Goal: Task Accomplishment & Management: Manage account settings

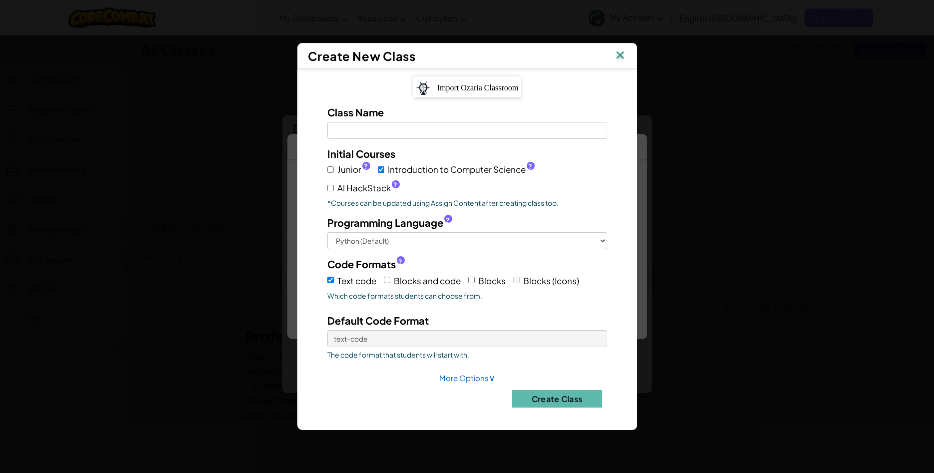
select select "Costa Rica"
click at [369, 132] on input "Class Name Field is required" at bounding box center [467, 130] width 280 height 17
click at [526, 394] on button "Create Class" at bounding box center [557, 398] width 90 height 17
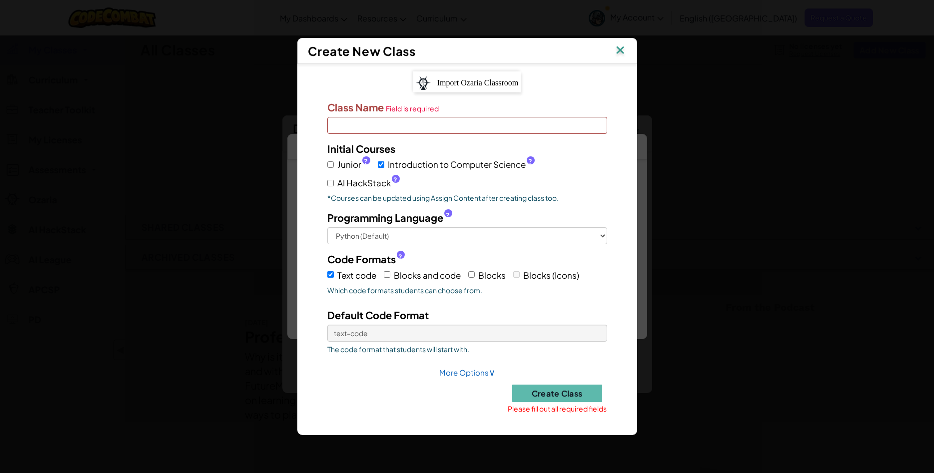
click at [434, 125] on input "Class Name Field is required" at bounding box center [467, 125] width 280 height 17
type input "Emma"
click at [332, 164] on input "Junior ?" at bounding box center [330, 164] width 6 height 6
checkbox input "true"
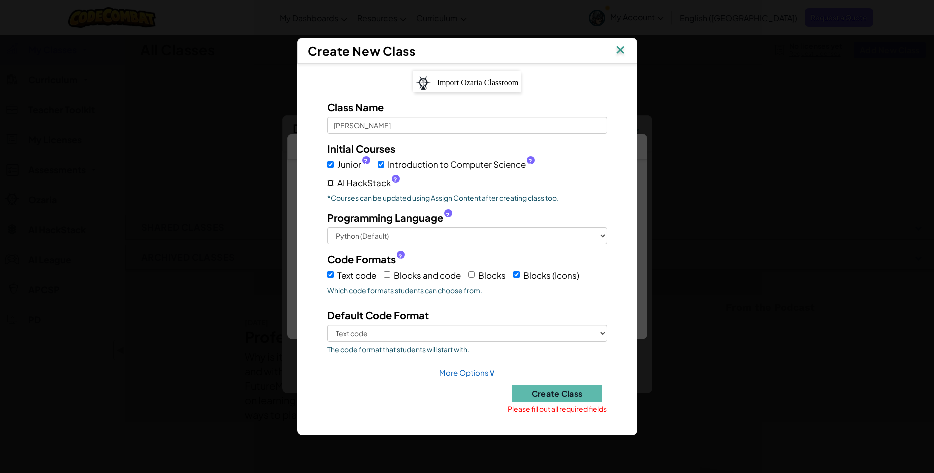
click at [332, 180] on input "AI HackStack ?" at bounding box center [330, 183] width 6 height 6
checkbox input "true"
click at [608, 235] on div "Programming Language ? Python (Default) JavaScript C++ Java (Experimental)" at bounding box center [467, 227] width 295 height 34
click at [557, 389] on button "Create Class" at bounding box center [557, 393] width 90 height 17
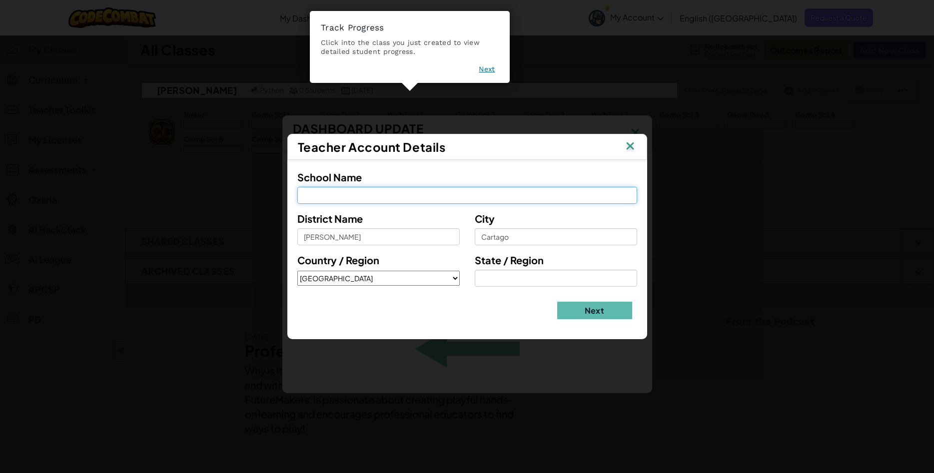
click at [416, 198] on input "School Name" at bounding box center [467, 195] width 340 height 17
type input "UCentral"
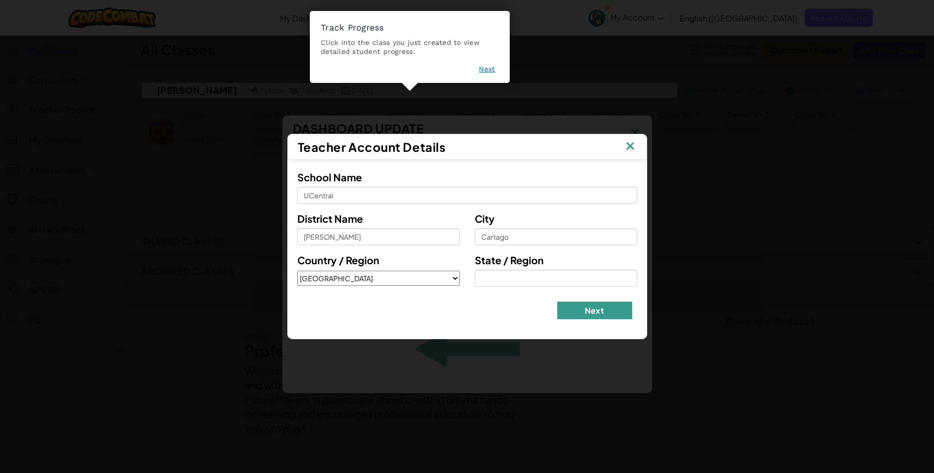
click at [570, 312] on button "Next" at bounding box center [594, 310] width 75 height 17
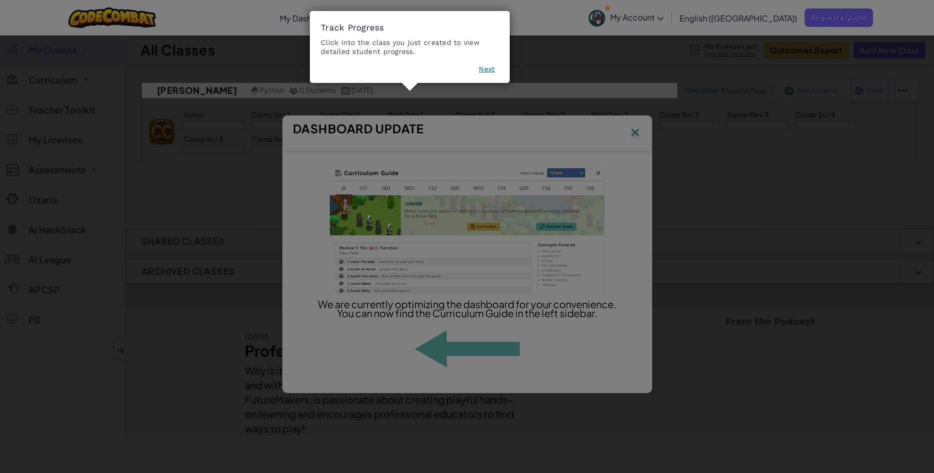
click at [485, 69] on button "Next" at bounding box center [487, 69] width 16 height 10
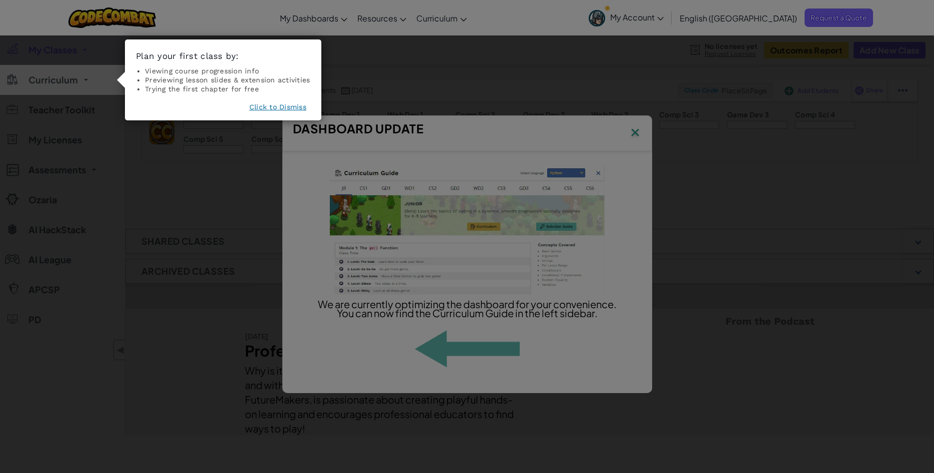
click at [288, 107] on button "Click to Dismiss" at bounding box center [277, 107] width 57 height 10
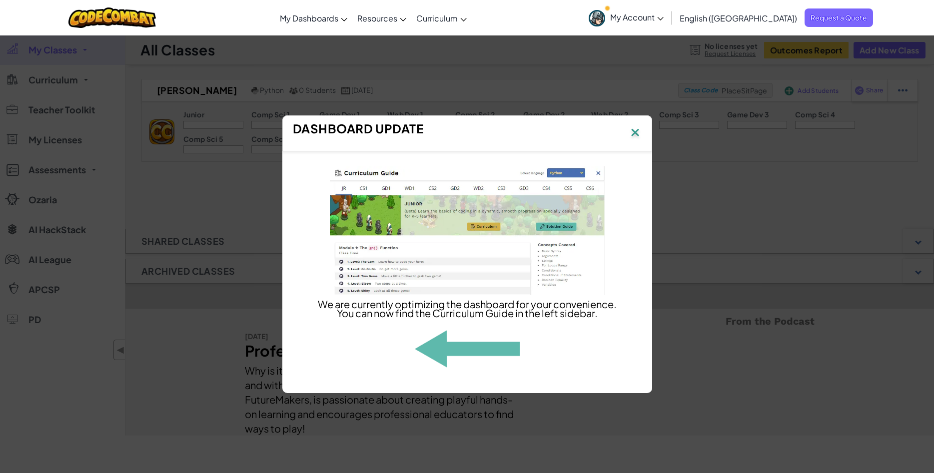
click at [634, 128] on img at bounding box center [635, 133] width 13 height 15
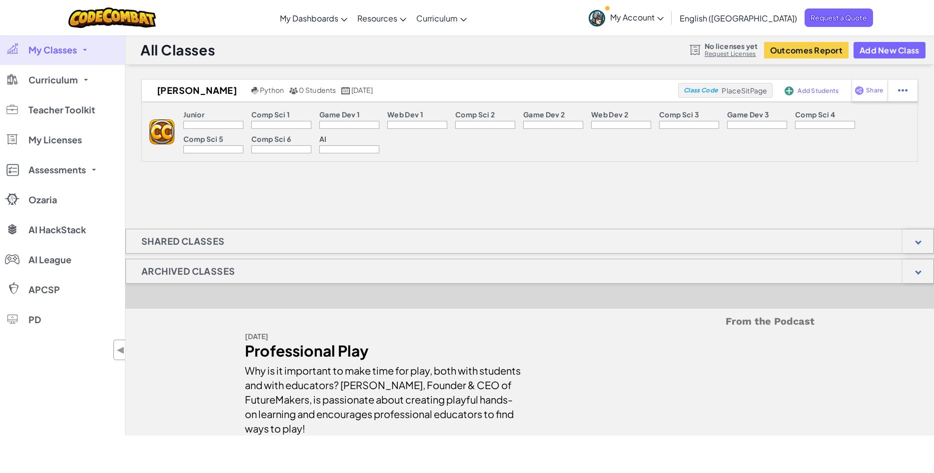
click at [181, 115] on div "Junior Comp Sci 1 Game Dev 1 Web Dev 1 Comp Sci 2 Game Dev 2 Web Dev 2 Comp Sci…" at bounding box center [545, 131] width 743 height 59
click at [199, 127] on div at bounding box center [213, 125] width 60 height 8
click at [80, 48] on link "My Classes" at bounding box center [62, 50] width 125 height 30
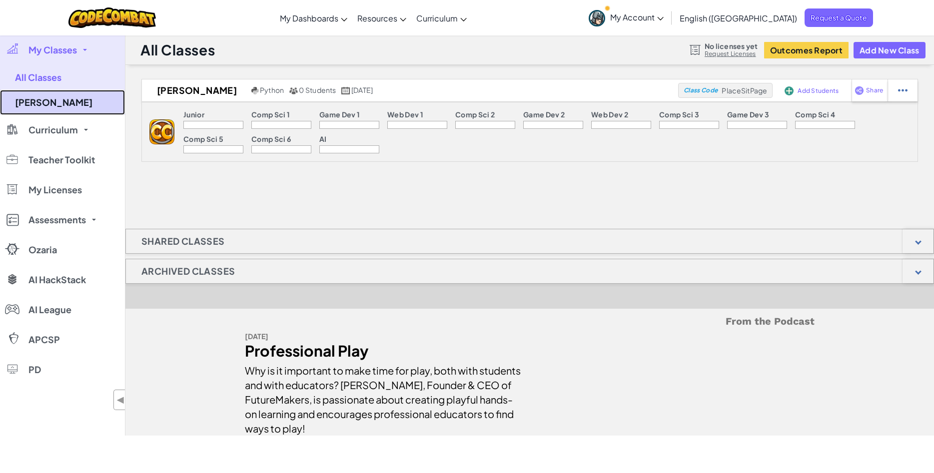
click at [26, 97] on link "Emma" at bounding box center [62, 102] width 125 height 25
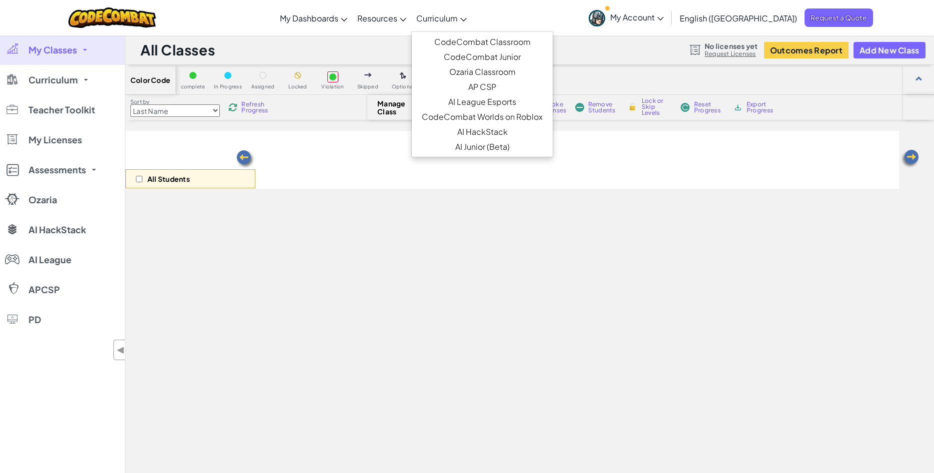
select select "560f1a9f22961295f9427742"
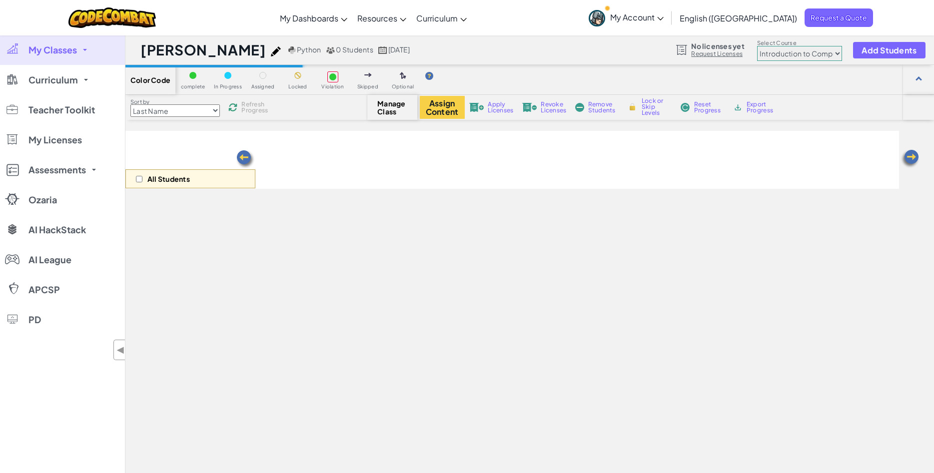
click at [664, 19] on span "My Account" at bounding box center [636, 17] width 53 height 10
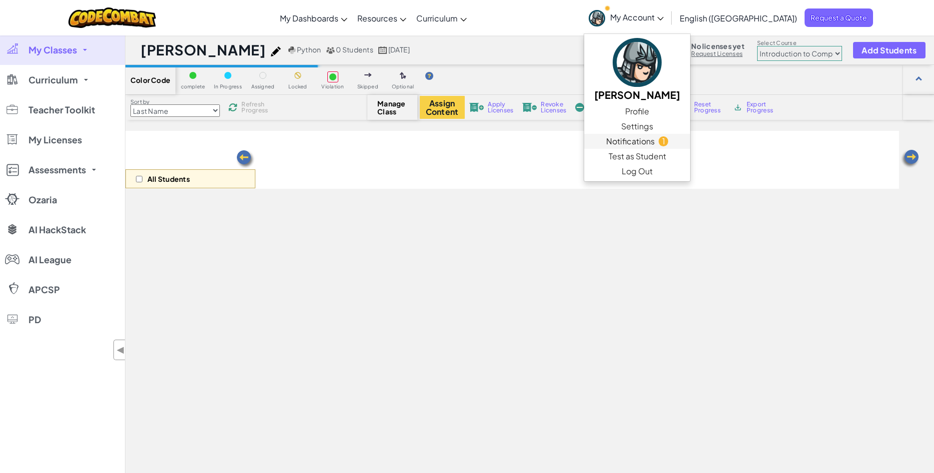
click at [655, 136] on span "Notifications" at bounding box center [630, 141] width 48 height 12
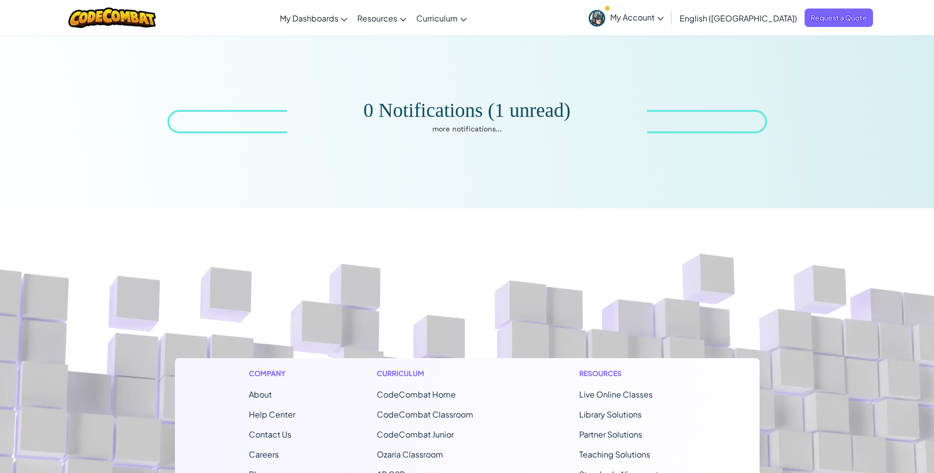
click at [664, 12] on span "My Account" at bounding box center [636, 17] width 53 height 10
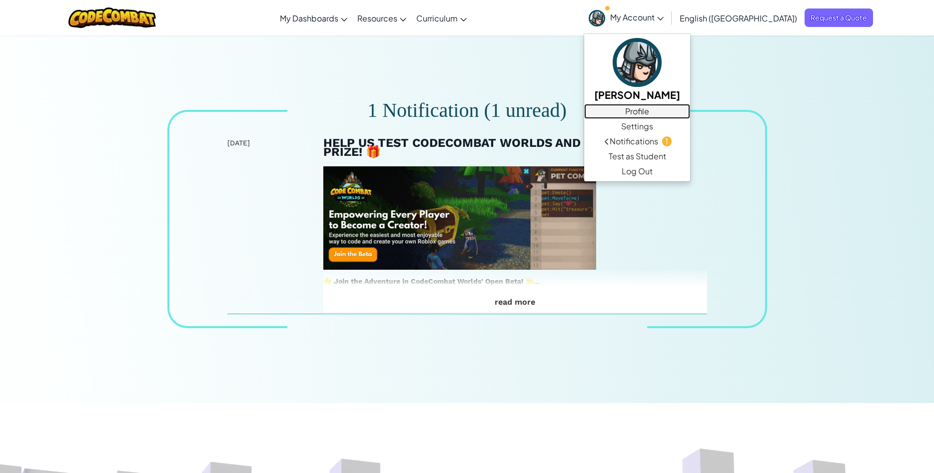
click at [690, 113] on link "Profile" at bounding box center [637, 111] width 106 height 15
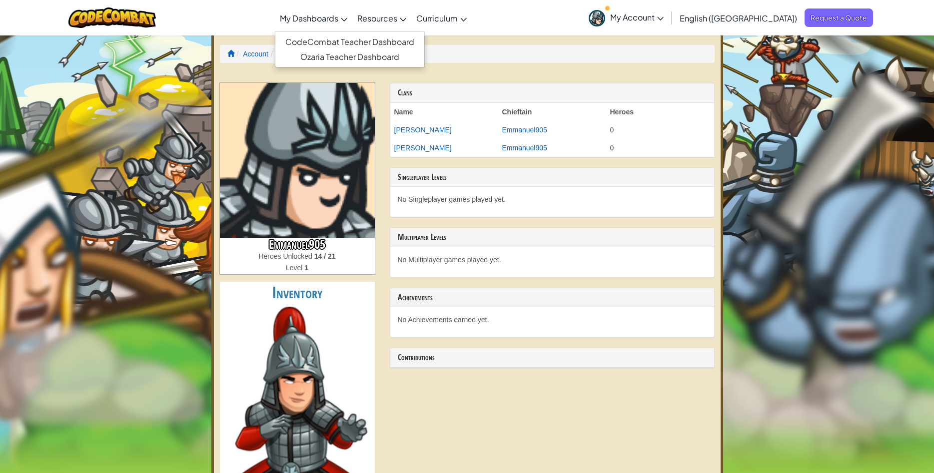
click at [334, 17] on span "My Dashboards" at bounding box center [309, 18] width 58 height 10
click at [337, 42] on link "CodeCombat Teacher Dashboard" at bounding box center [349, 41] width 149 height 15
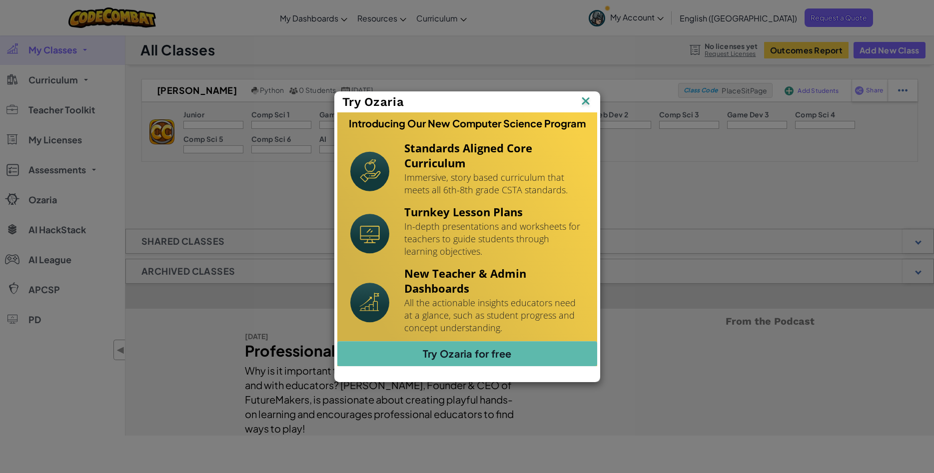
click at [581, 102] on img at bounding box center [585, 101] width 13 height 15
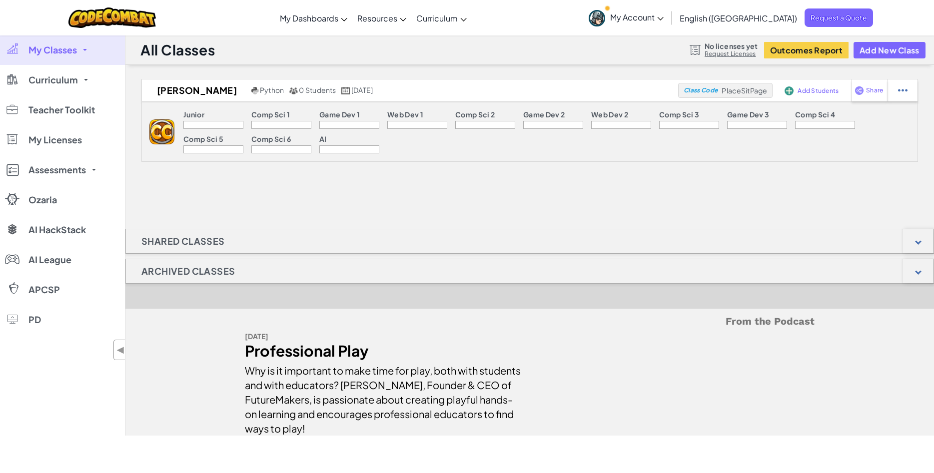
click at [190, 117] on p "Junior" at bounding box center [193, 114] width 21 height 8
click at [55, 264] on span "AI League" at bounding box center [49, 259] width 43 height 9
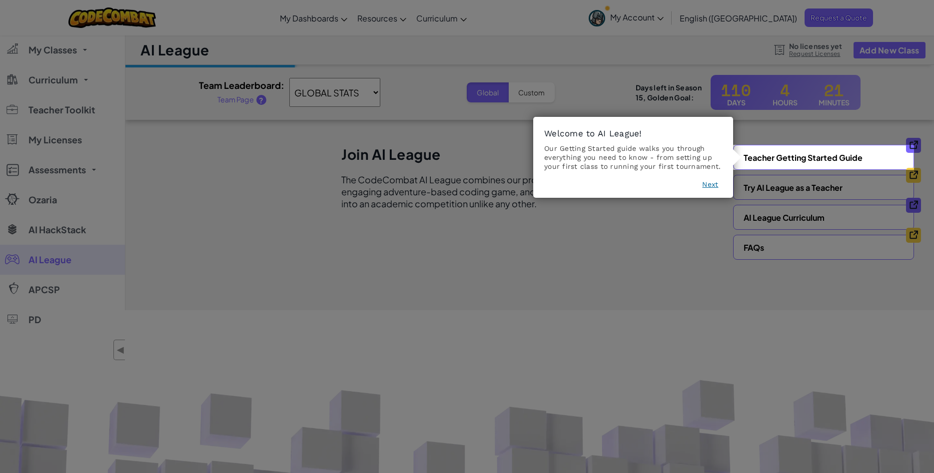
click at [709, 188] on button "Next" at bounding box center [710, 184] width 16 height 10
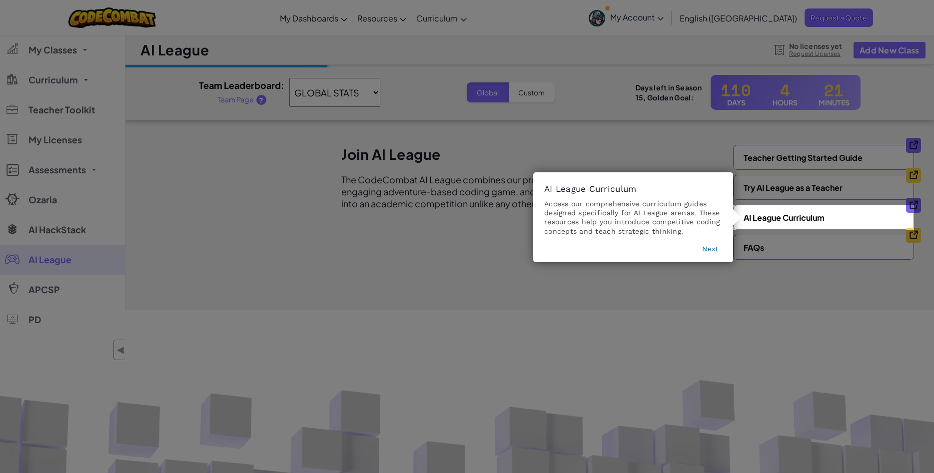
click at [713, 252] on button "Next" at bounding box center [710, 249] width 16 height 10
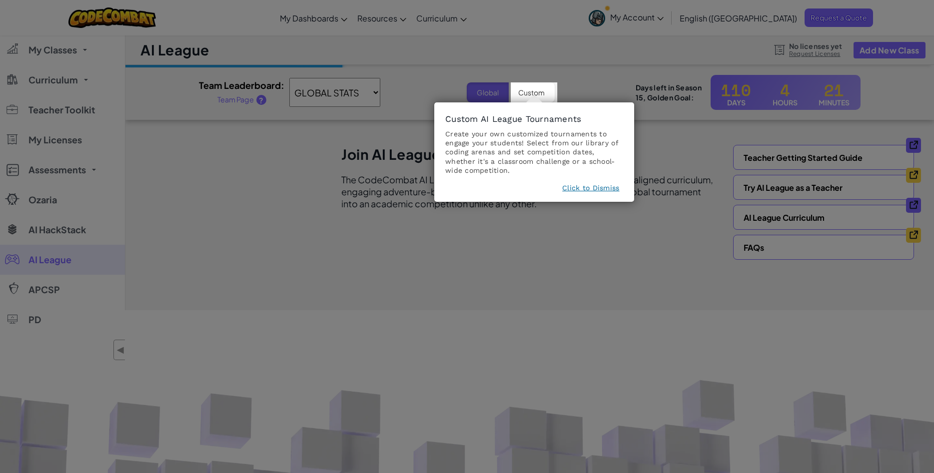
click at [488, 91] on icon at bounding box center [467, 236] width 934 height 473
click at [573, 188] on button "Click to Dismiss" at bounding box center [590, 188] width 57 height 10
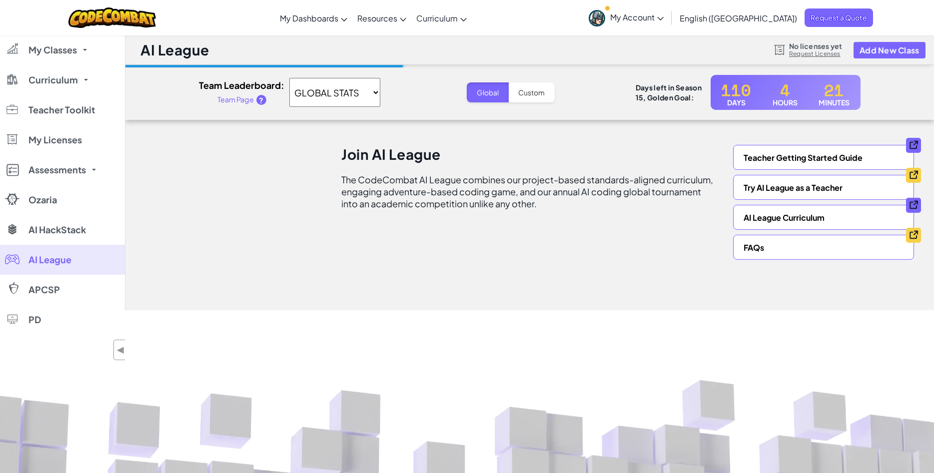
click at [664, 16] on span "My Account" at bounding box center [636, 17] width 53 height 10
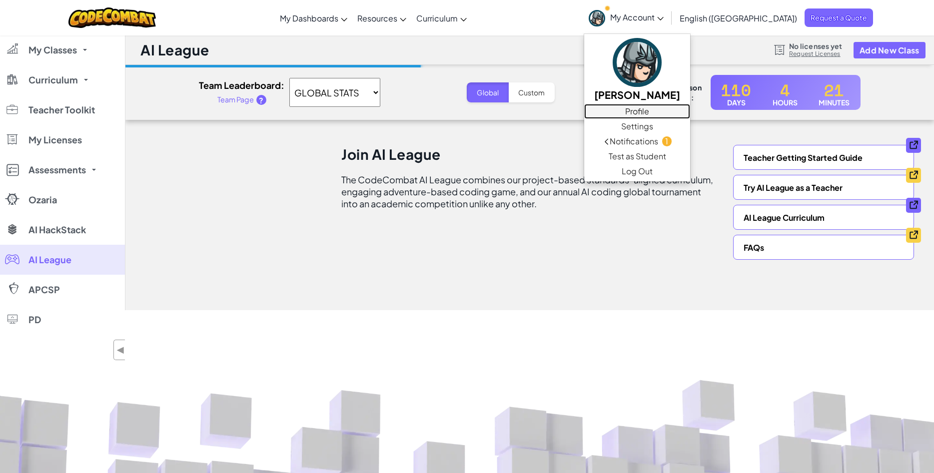
click at [690, 111] on link "Profile" at bounding box center [637, 111] width 106 height 15
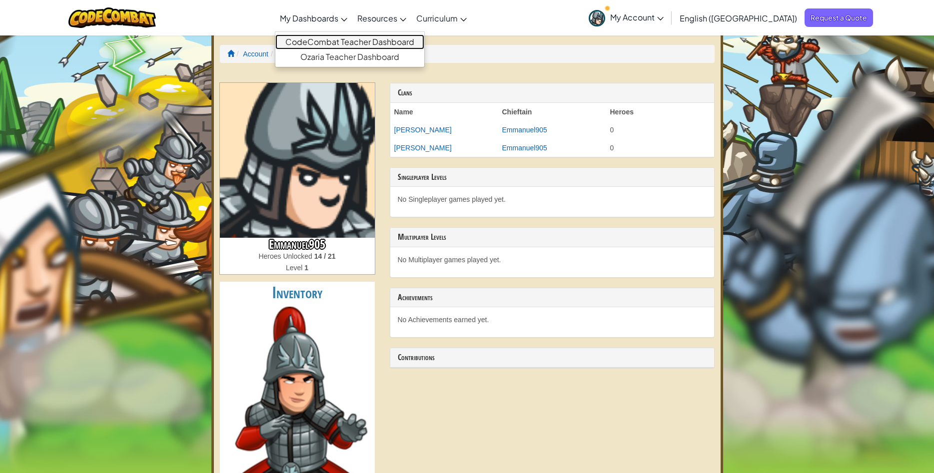
click at [348, 46] on link "CodeCombat Teacher Dashboard" at bounding box center [349, 41] width 149 height 15
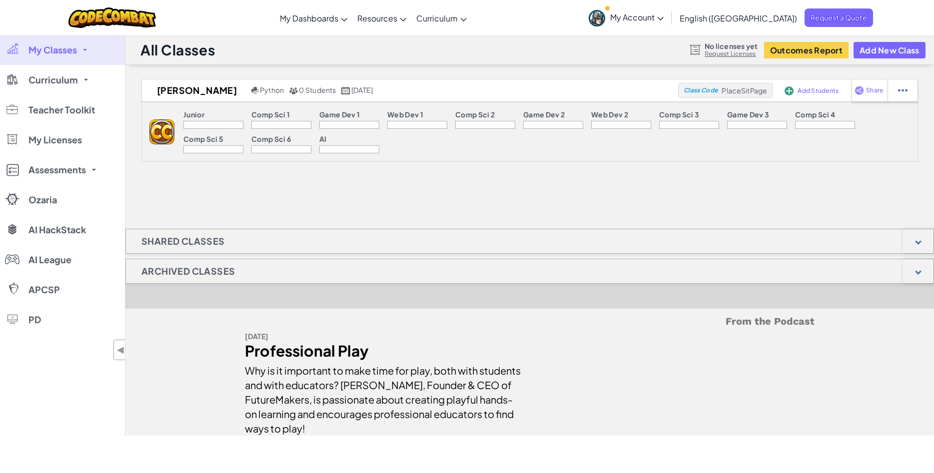
click at [69, 54] on span "My Classes" at bounding box center [52, 49] width 48 height 9
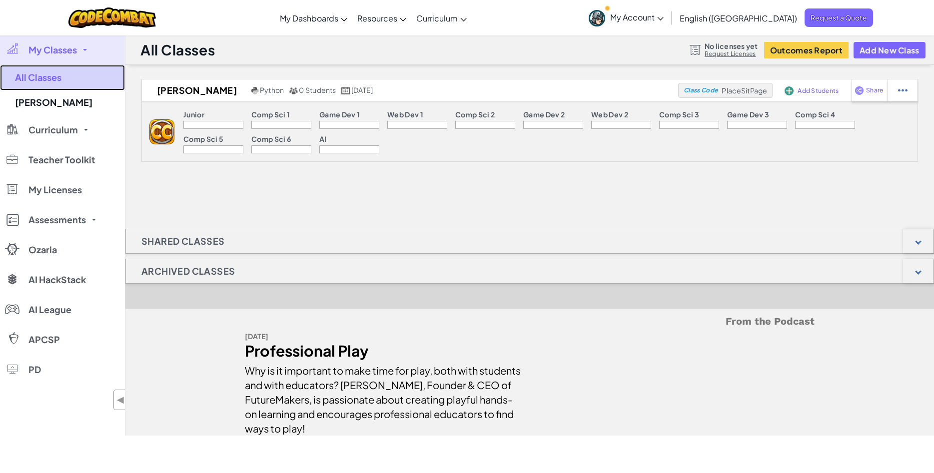
click at [42, 74] on link "All Classes" at bounding box center [62, 77] width 125 height 25
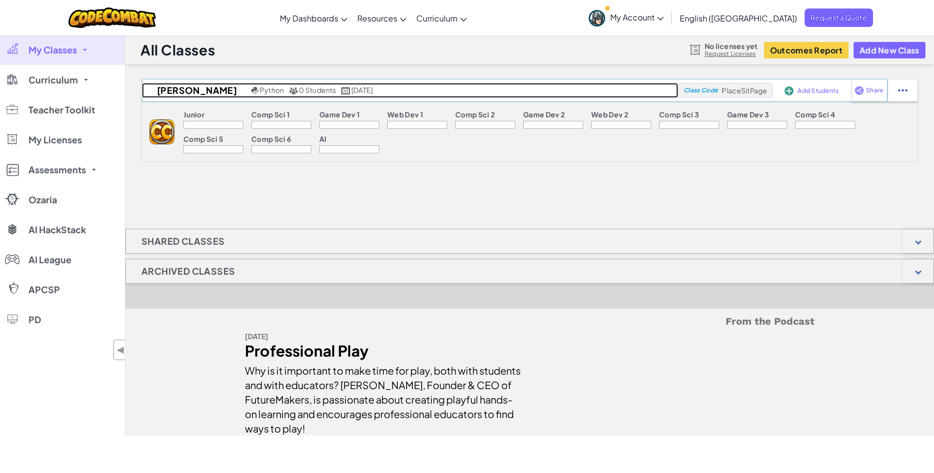
click at [260, 90] on span "Python" at bounding box center [272, 89] width 24 height 9
select select "560f1a9f22961295f9427742"
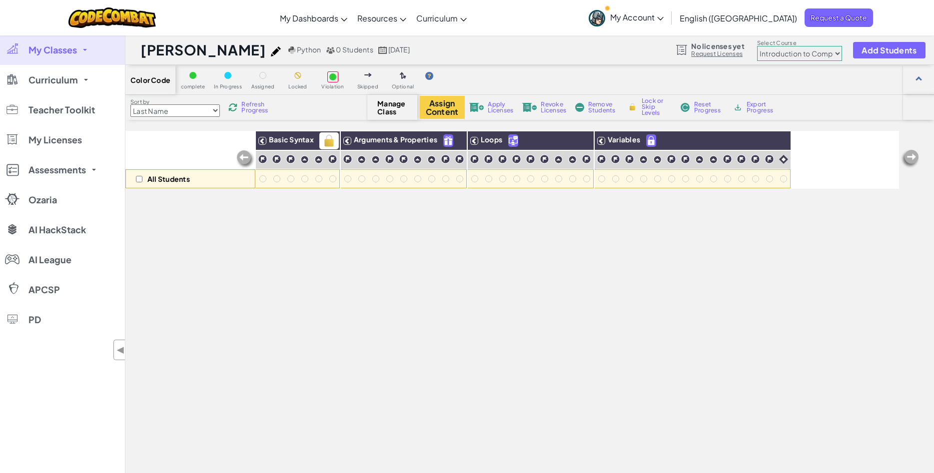
click at [285, 144] on span "Basic Syntax" at bounding box center [291, 139] width 45 height 9
click at [137, 182] on div "All Students" at bounding box center [190, 178] width 130 height 19
click at [664, 18] on span "My Account" at bounding box center [636, 17] width 53 height 10
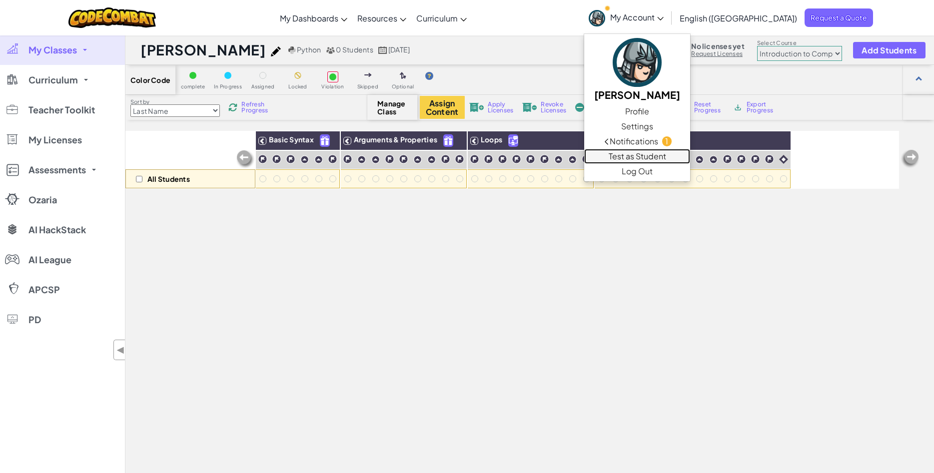
click at [690, 161] on link "Test as Student" at bounding box center [637, 156] width 106 height 15
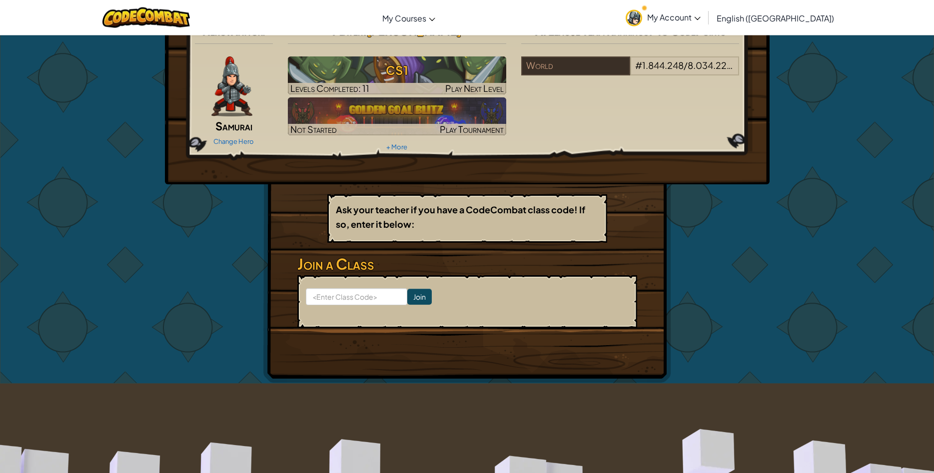
scroll to position [22, 0]
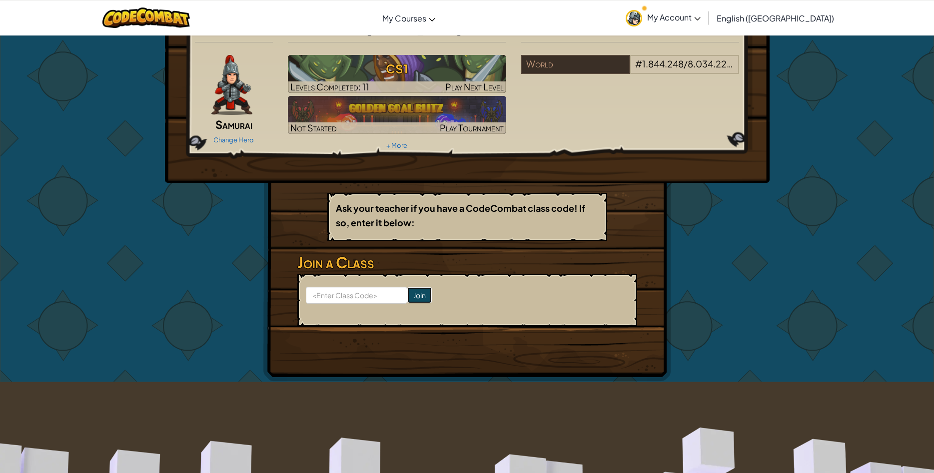
click at [432, 297] on input "Join" at bounding box center [419, 295] width 24 height 16
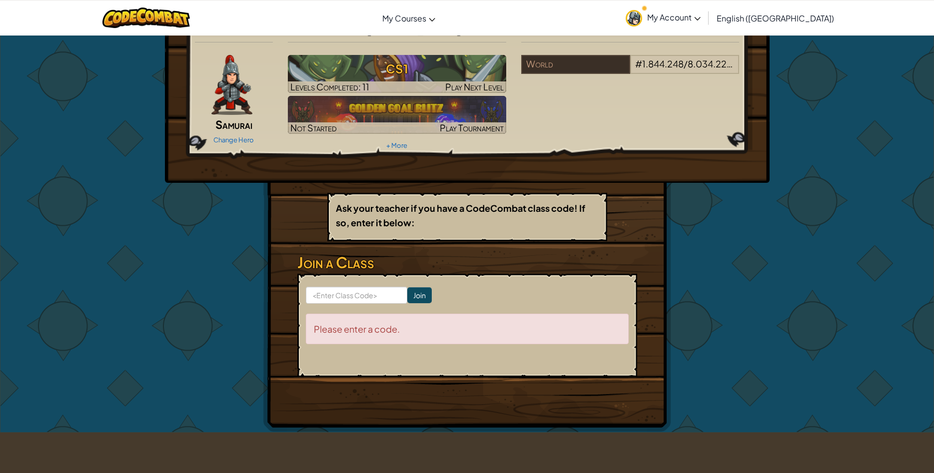
scroll to position [0, 0]
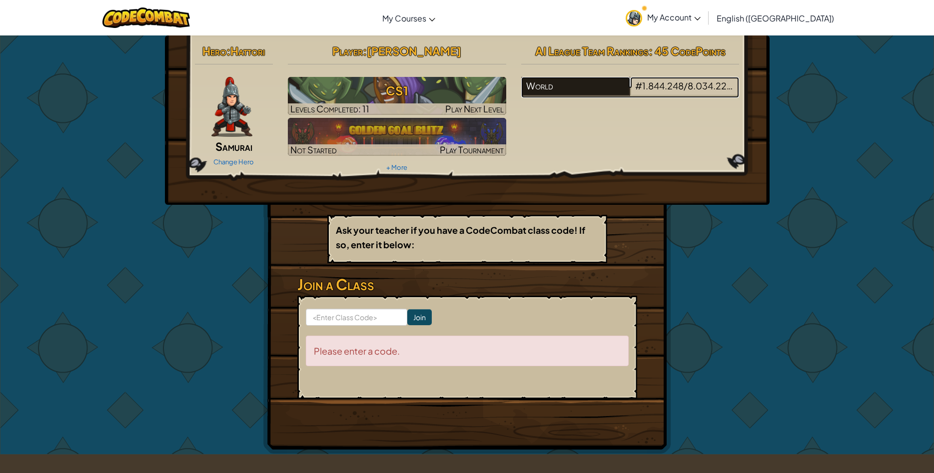
click at [599, 88] on div "World" at bounding box center [575, 86] width 109 height 19
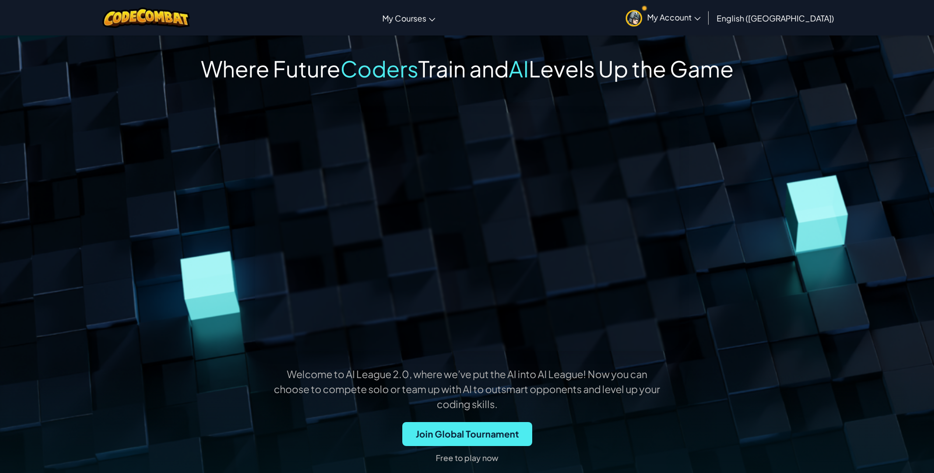
click at [701, 18] on span "My Account" at bounding box center [673, 17] width 53 height 10
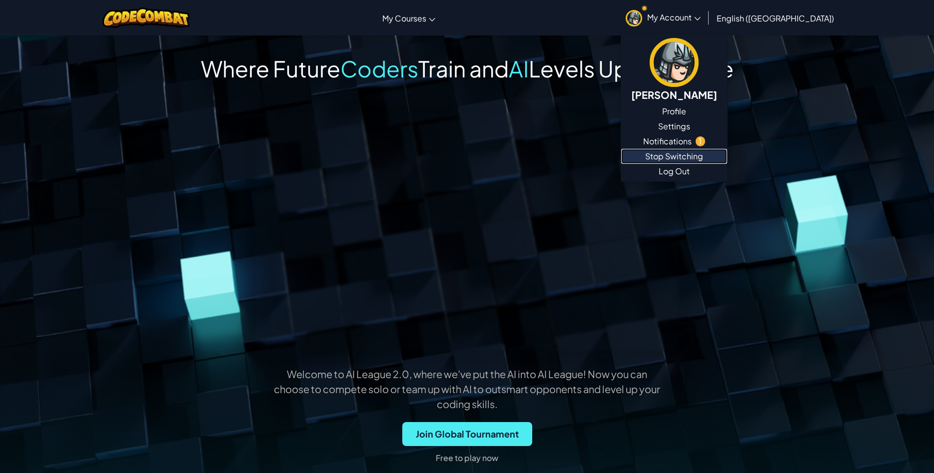
click at [727, 160] on link "Stop Switching" at bounding box center [674, 156] width 106 height 15
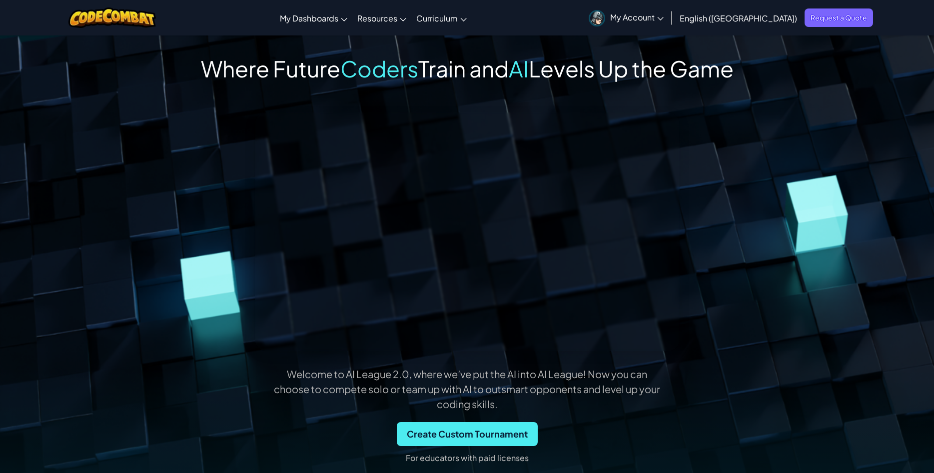
click at [669, 22] on link "My Account" at bounding box center [626, 17] width 85 height 31
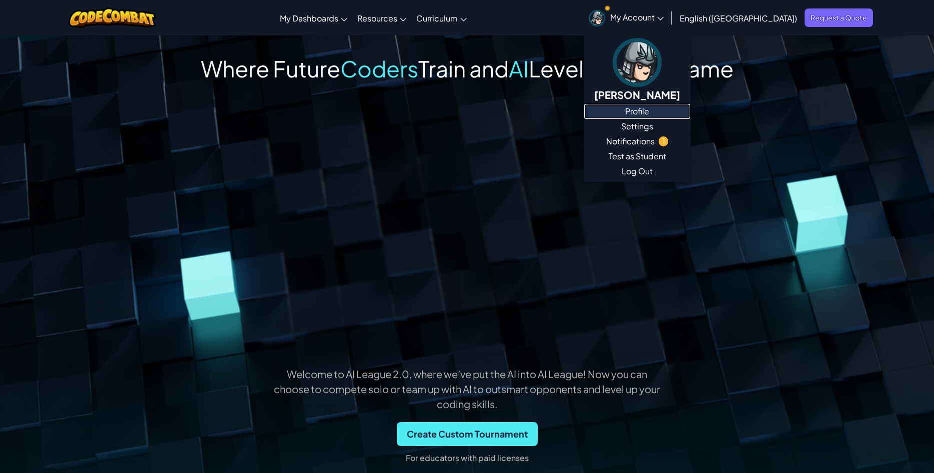
click at [690, 109] on link "Profile" at bounding box center [637, 111] width 106 height 15
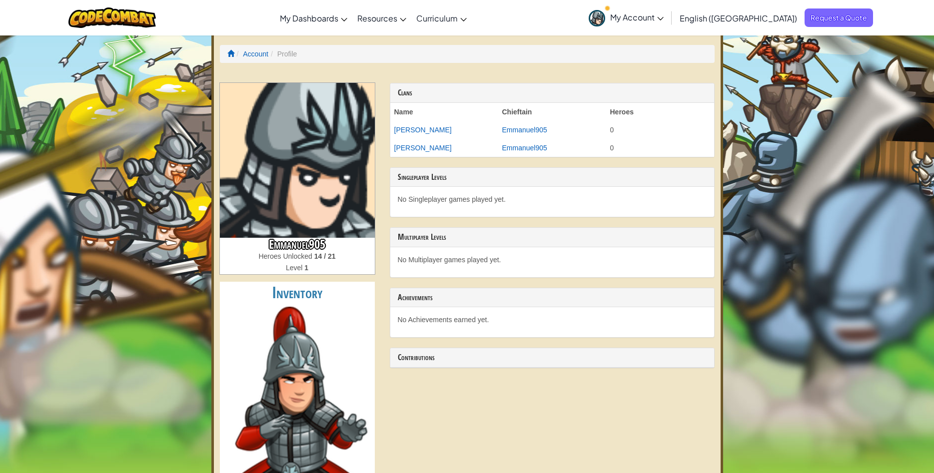
click at [664, 21] on span "My Account" at bounding box center [636, 17] width 53 height 10
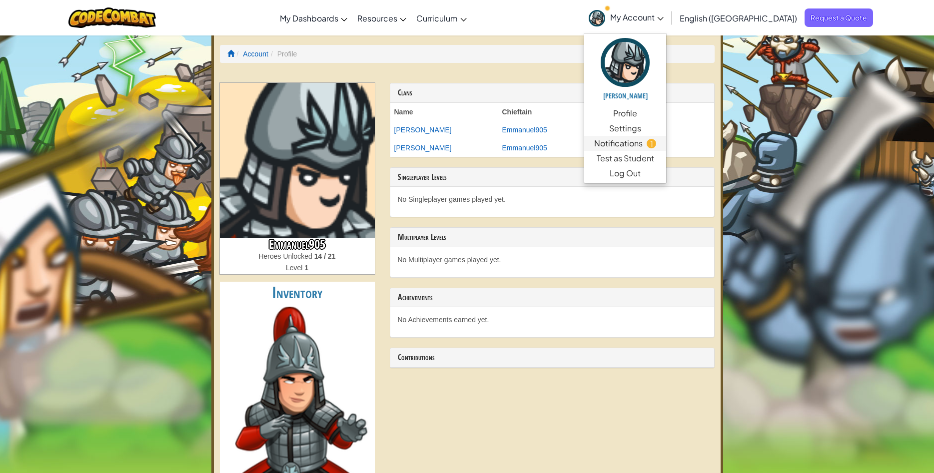
click at [643, 145] on span "Notifications" at bounding box center [618, 143] width 48 height 12
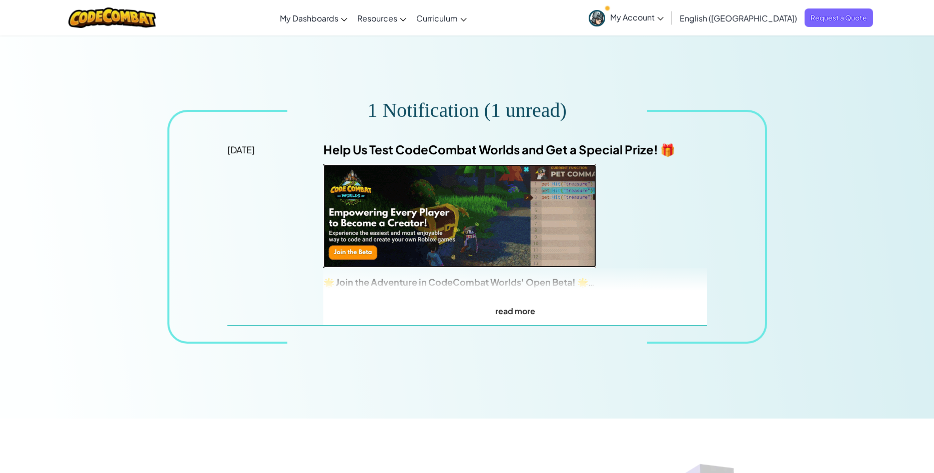
click at [416, 200] on img at bounding box center [459, 215] width 273 height 103
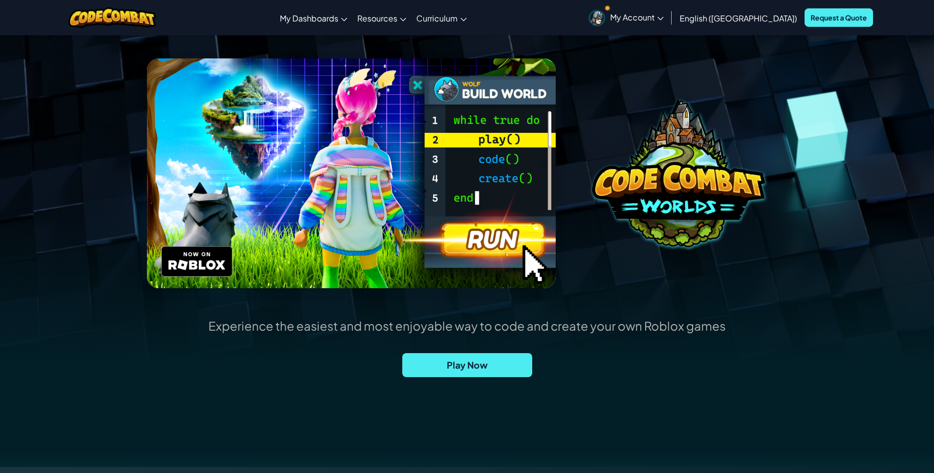
scroll to position [85, 0]
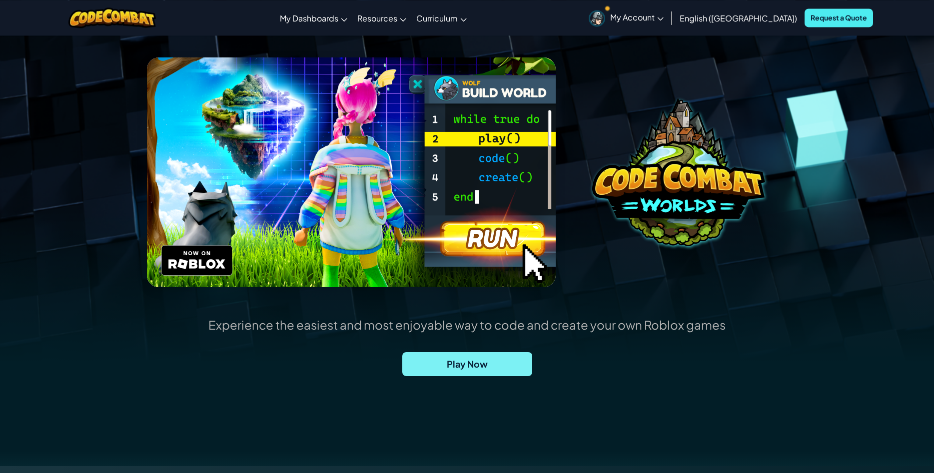
click at [491, 370] on span "Play Now" at bounding box center [467, 364] width 130 height 24
